Goal: Information Seeking & Learning: Learn about a topic

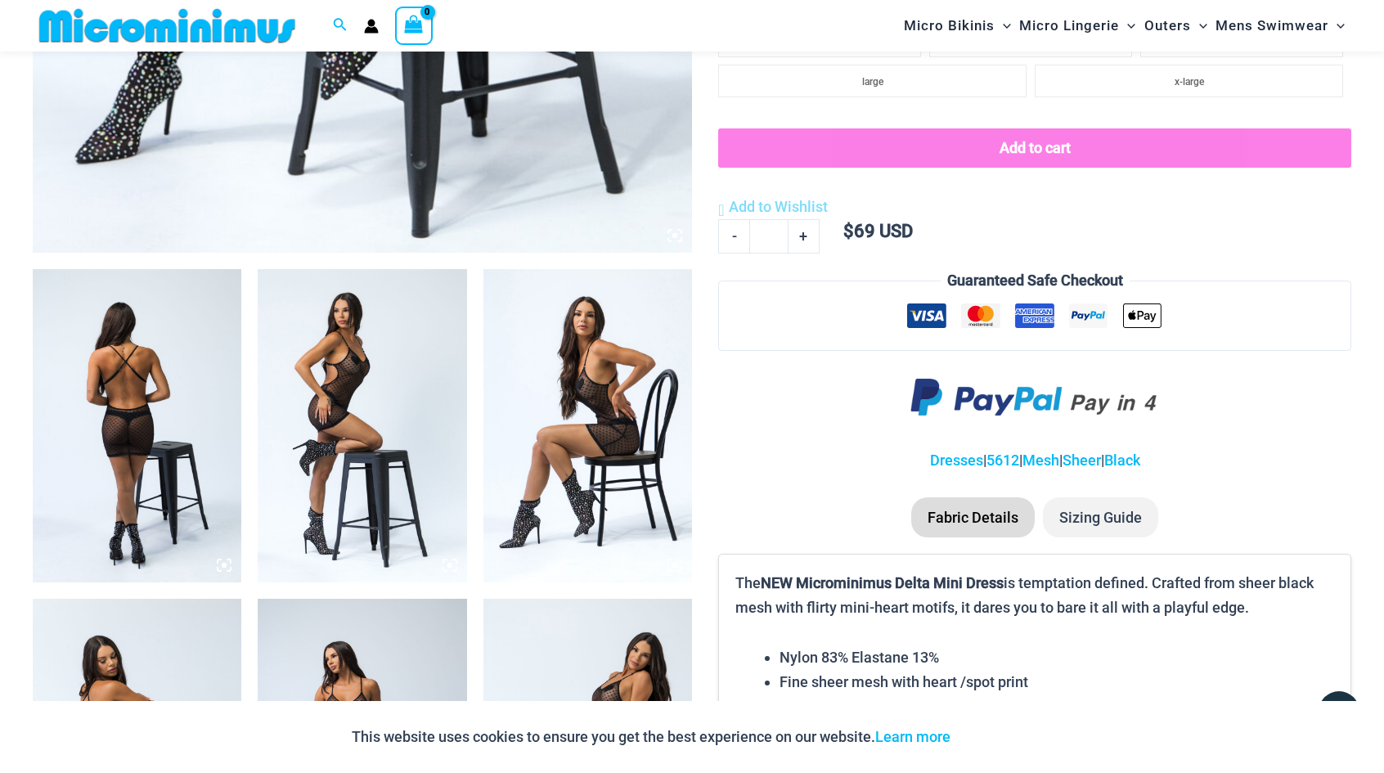
scroll to position [1130, 0]
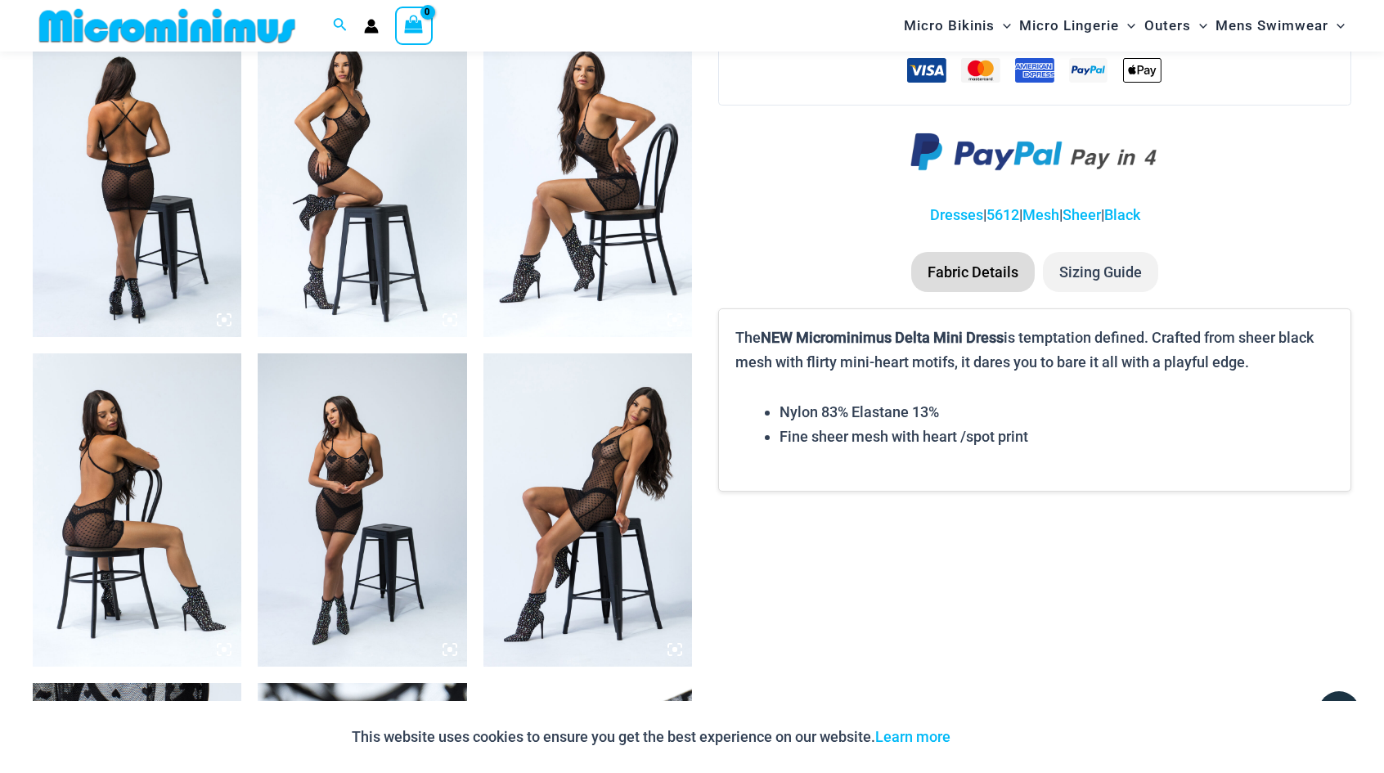
click at [223, 500] on img at bounding box center [137, 509] width 209 height 313
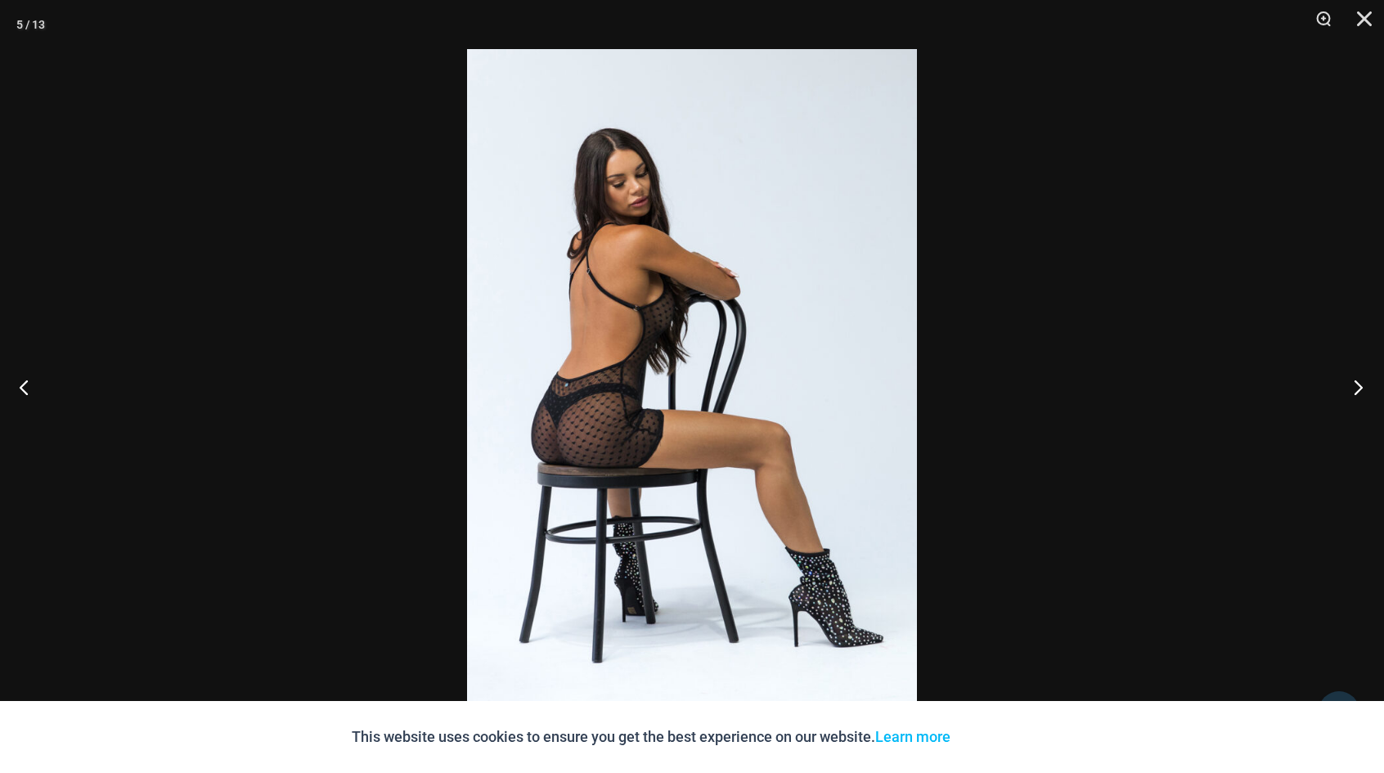
click at [1361, 387] on button "Next" at bounding box center [1352, 387] width 61 height 82
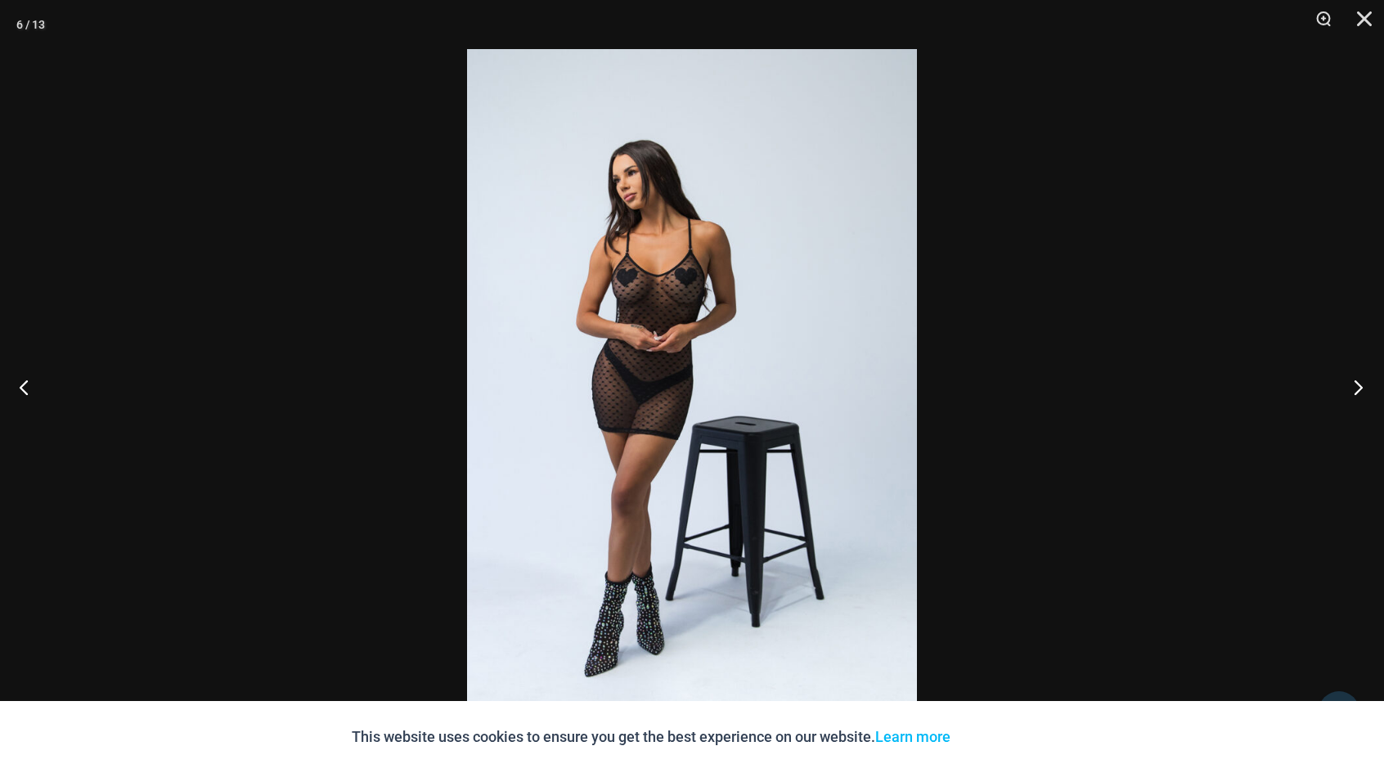
click at [1353, 385] on button "Next" at bounding box center [1352, 387] width 61 height 82
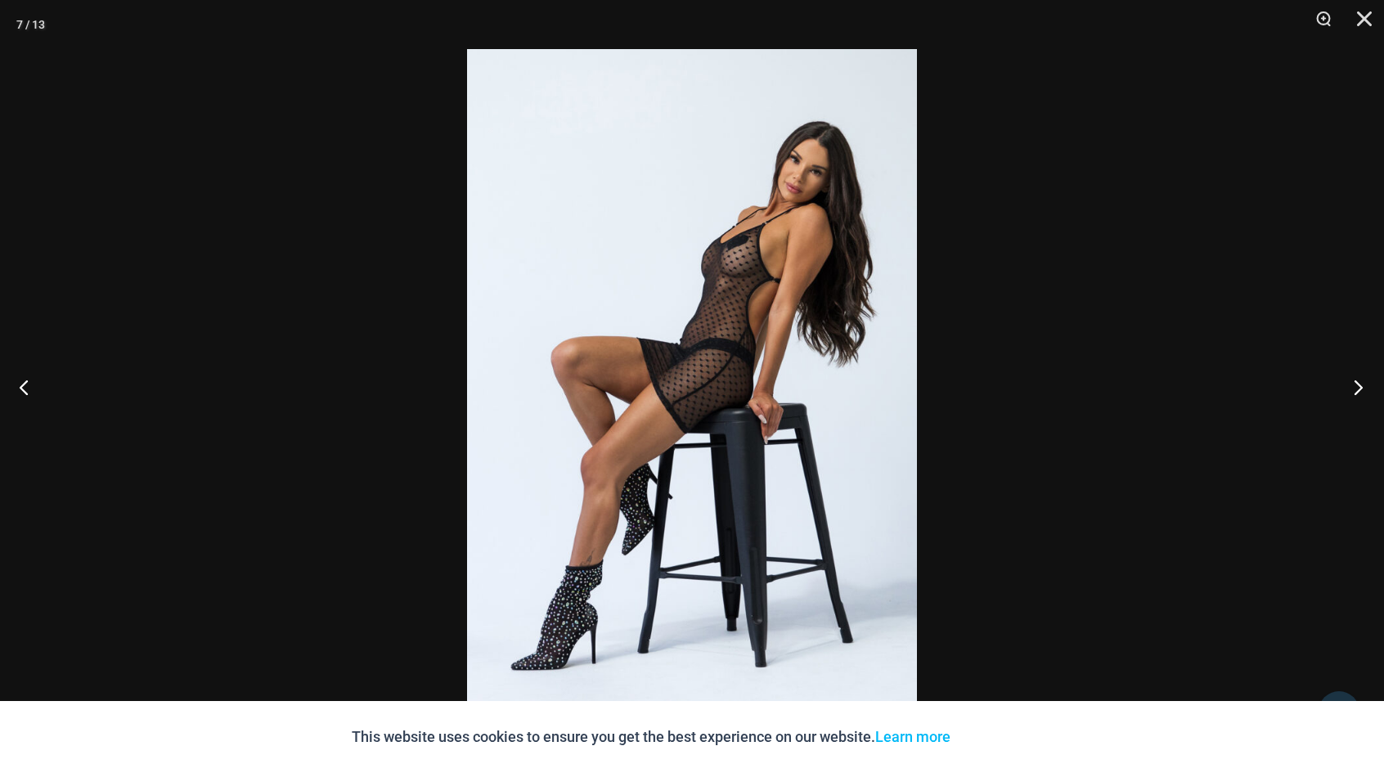
click at [1354, 385] on button "Next" at bounding box center [1352, 387] width 61 height 82
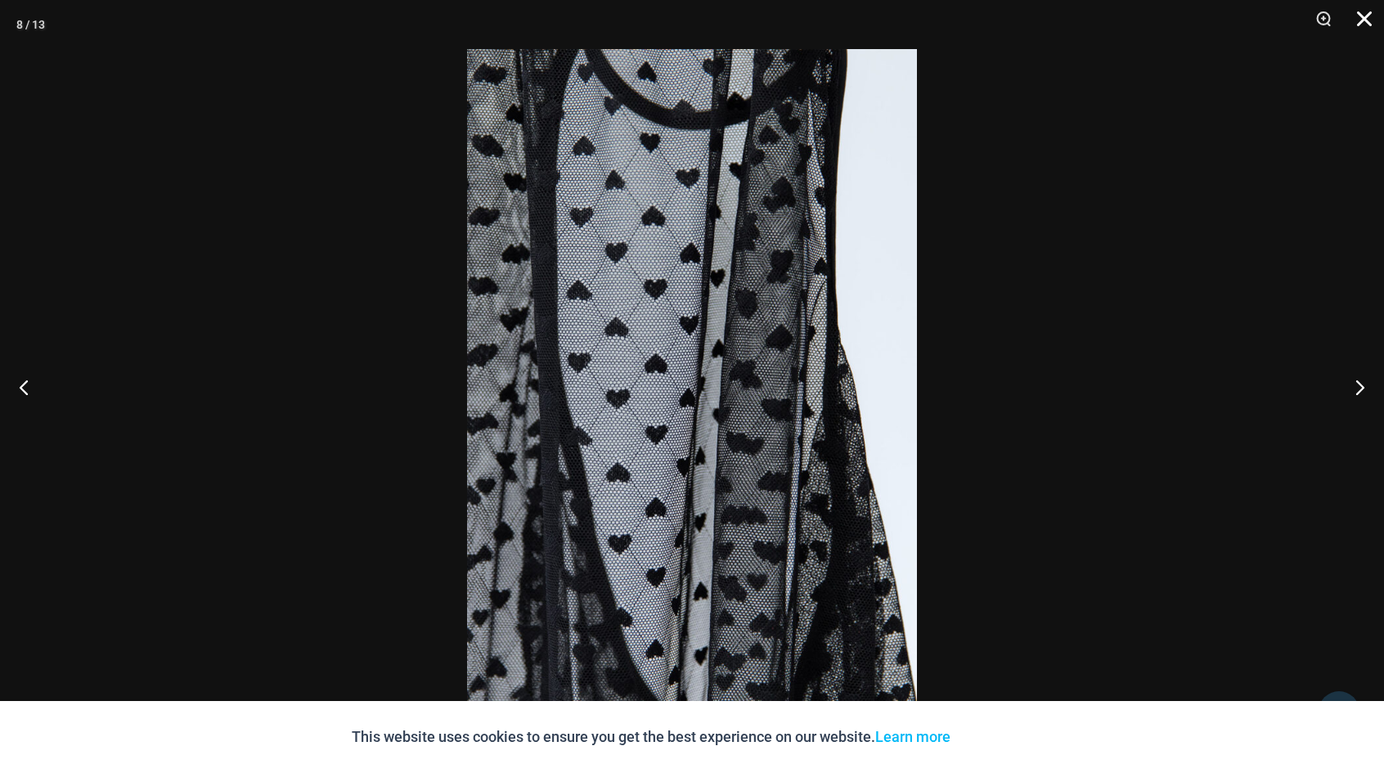
click at [1362, 21] on button "Close" at bounding box center [1358, 24] width 41 height 49
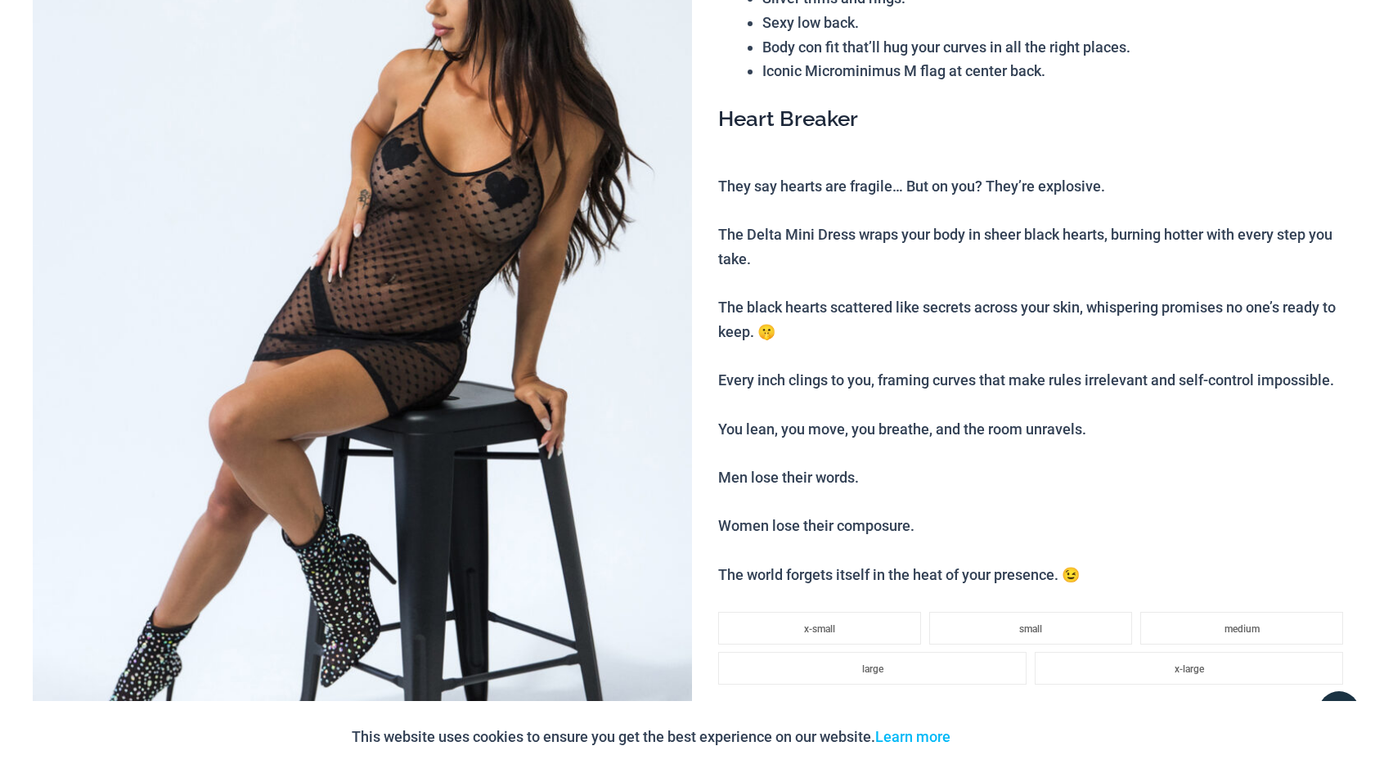
scroll to position [0, 0]
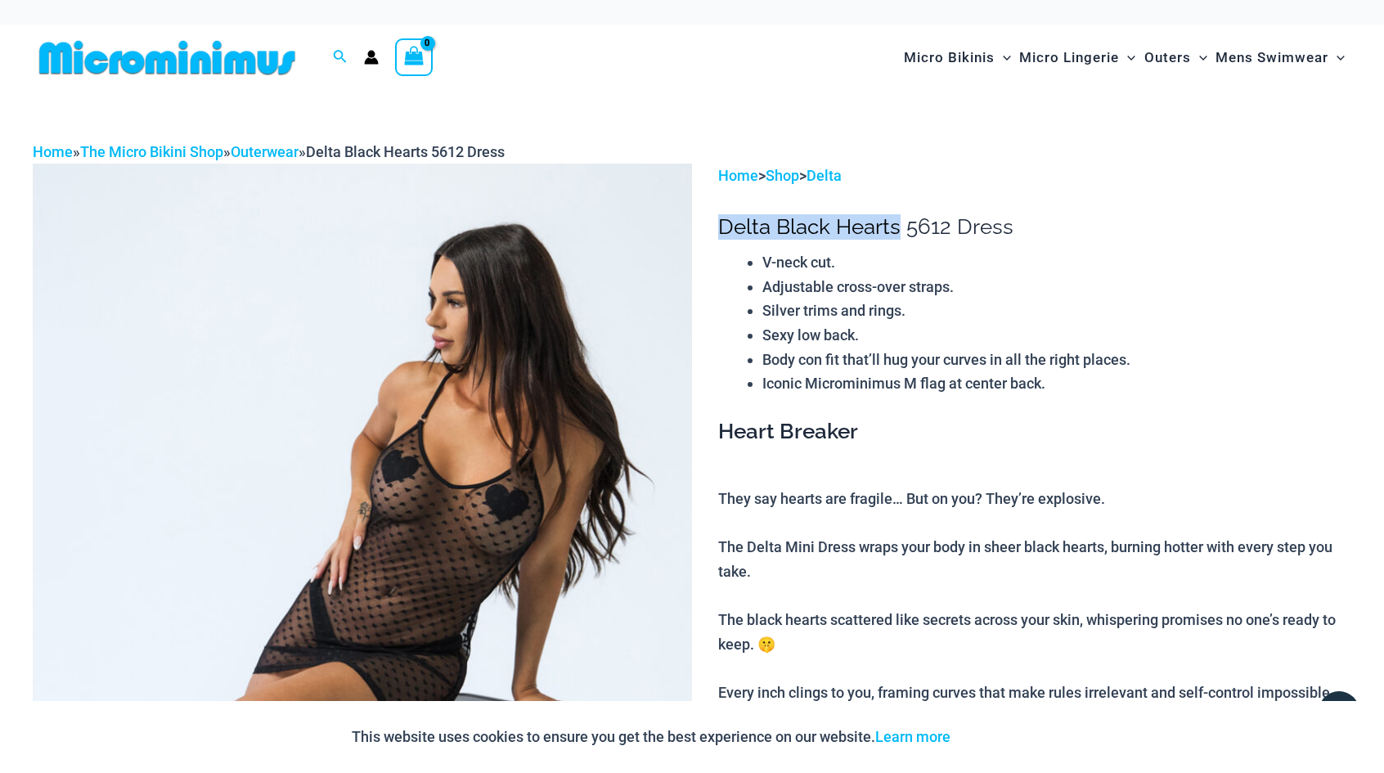
drag, startPoint x: 721, startPoint y: 225, endPoint x: 896, endPoint y: 226, distance: 175.0
click at [896, 226] on h1 "Delta Black Hearts 5612 Dress" at bounding box center [1034, 226] width 633 height 25
copy h1 "Delta Black Hearts"
